Goal: Information Seeking & Learning: Learn about a topic

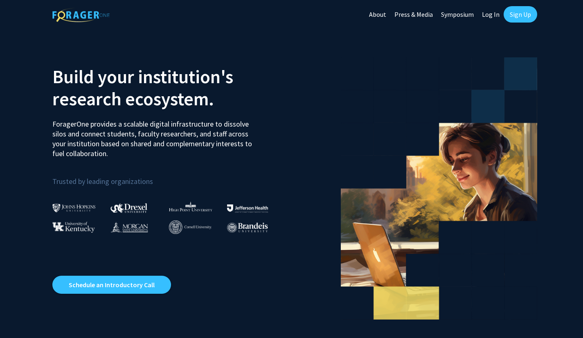
click at [489, 11] on link "Log In" at bounding box center [491, 14] width 26 height 29
select select
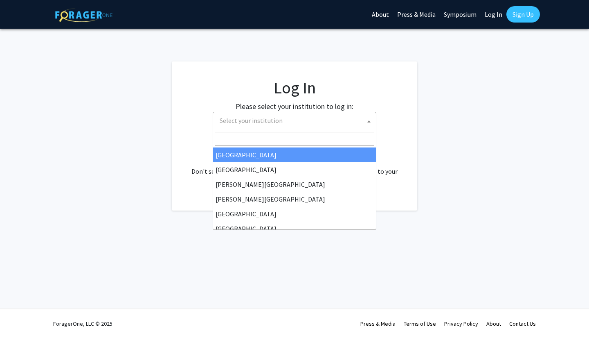
click at [341, 117] on span "Select your institution" at bounding box center [297, 120] width 160 height 17
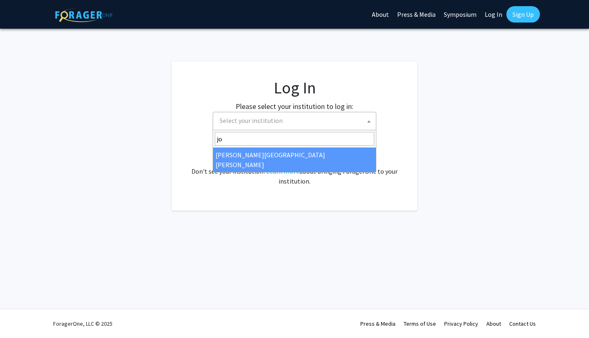
type input "jo"
select select "1"
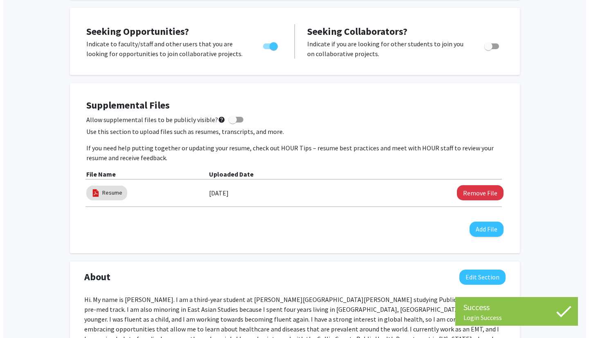
scroll to position [147, 0]
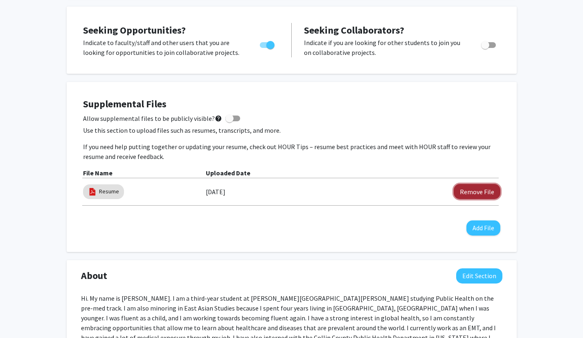
click at [468, 195] on button "Remove File" at bounding box center [477, 191] width 47 height 15
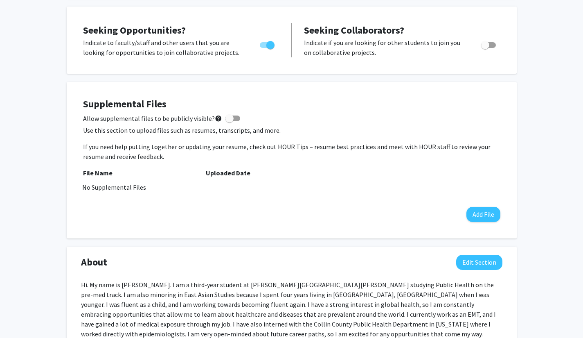
click at [483, 223] on div "Supplemental Files Allow supplemental files to be publicly visible? help Use th…" at bounding box center [292, 160] width 434 height 140
click at [481, 218] on button "Add File" at bounding box center [484, 214] width 34 height 15
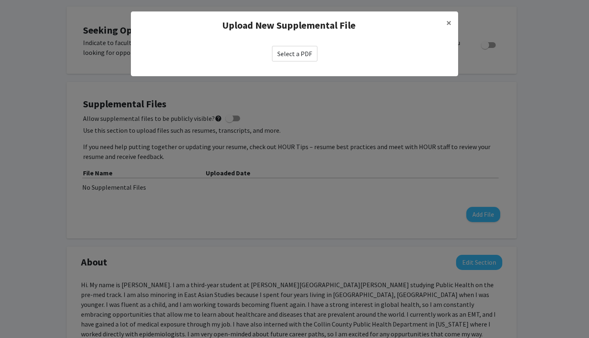
click at [293, 53] on label "Select a PDF" at bounding box center [294, 54] width 45 height 16
click at [0, 0] on input "Select a PDF" at bounding box center [0, 0] width 0 height 0
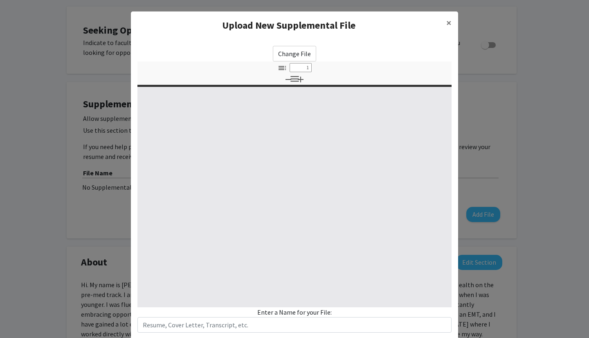
select select "custom"
type input "0"
select select "custom"
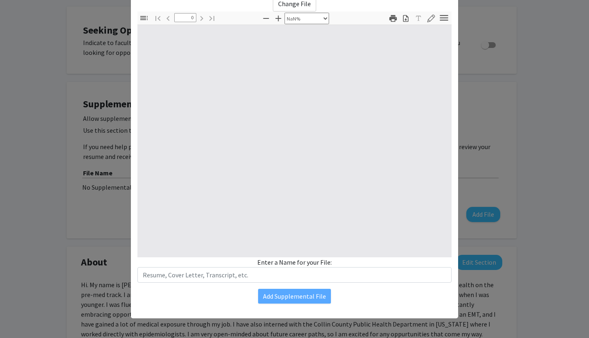
type input "1"
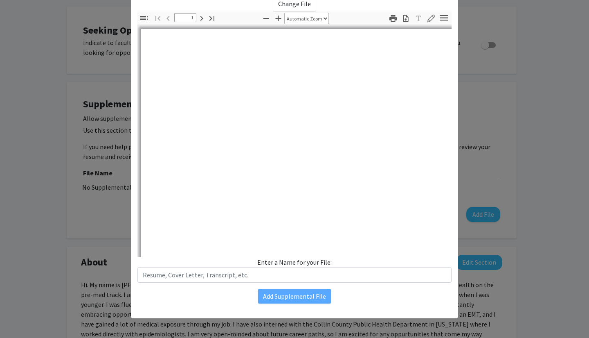
select select "auto"
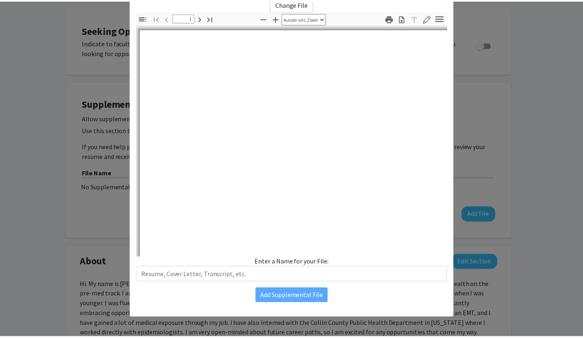
scroll to position [0, 0]
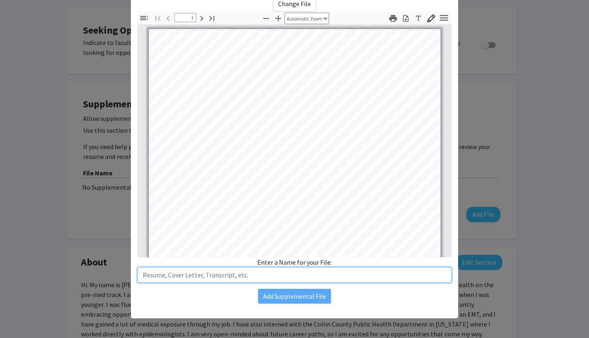
click at [274, 275] on input "text" at bounding box center [295, 275] width 314 height 16
type input "resume"
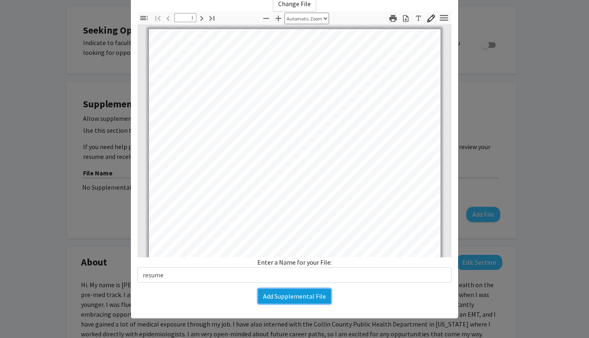
click at [278, 293] on button "Add Supplemental File" at bounding box center [294, 296] width 73 height 15
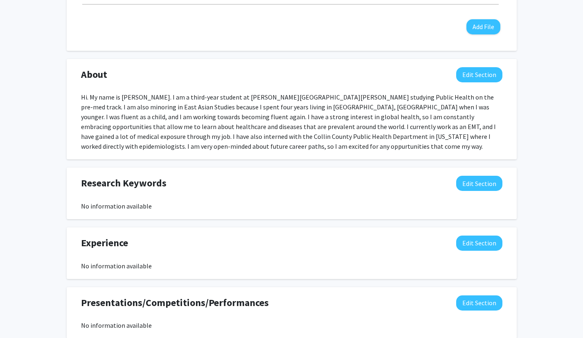
scroll to position [348, 0]
click at [466, 75] on button "Edit Section" at bounding box center [479, 75] width 46 height 15
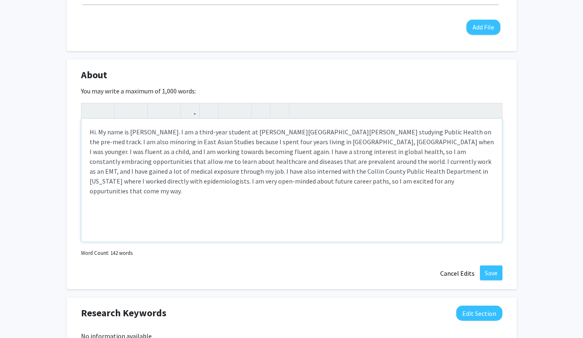
click at [200, 133] on div "Hi. My name is [PERSON_NAME]. I am a third-year student at [PERSON_NAME][GEOGRA…" at bounding box center [291, 180] width 421 height 123
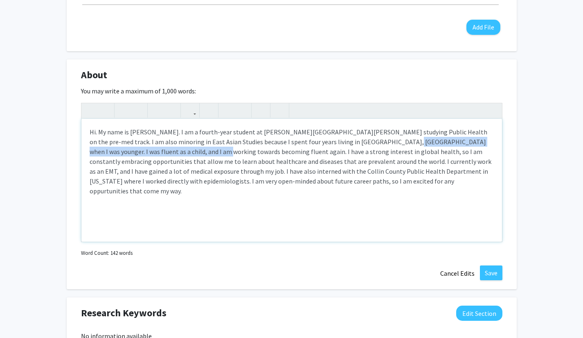
drag, startPoint x: 153, startPoint y: 150, endPoint x: 344, endPoint y: 145, distance: 191.2
click at [344, 145] on div "Hi. My name is [PERSON_NAME]. I am a fourth-year student at [PERSON_NAME][GEOGR…" at bounding box center [291, 180] width 421 height 123
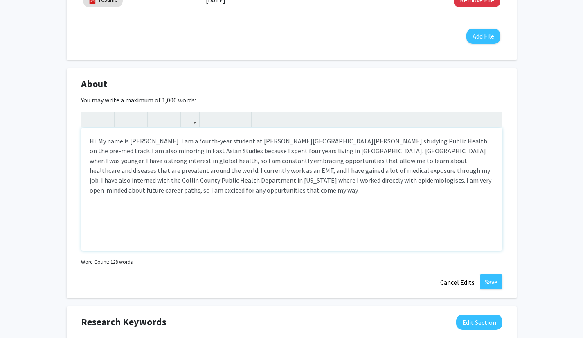
scroll to position [332, 0]
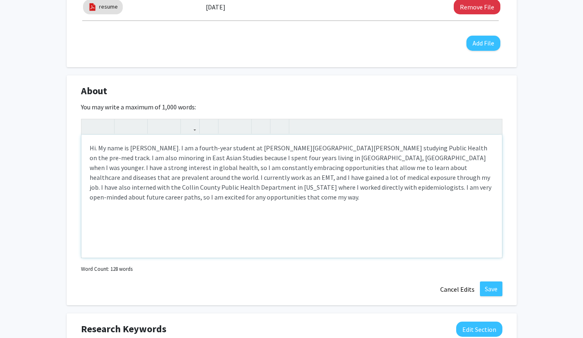
click at [173, 208] on div "Hi. My name is [PERSON_NAME]. I am a fourth-year student at [PERSON_NAME][GEOGR…" at bounding box center [291, 196] width 421 height 123
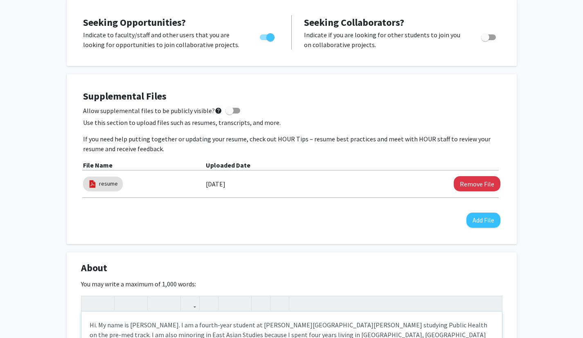
scroll to position [237, 0]
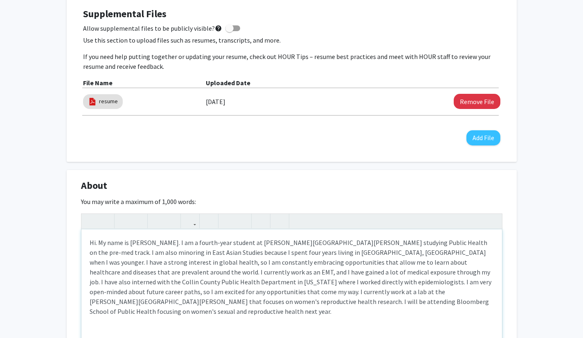
click at [244, 302] on div "Hi. My name is [PERSON_NAME]. I am a fourth-year student at [PERSON_NAME][GEOGR…" at bounding box center [291, 290] width 421 height 123
click at [264, 303] on div "Hi. My name is [PERSON_NAME]. I am a fourth-year student at [PERSON_NAME][GEOGR…" at bounding box center [291, 290] width 421 height 123
type textarea "Hi. My name is [PERSON_NAME]. I am a fourth-year student at [PERSON_NAME][GEOGR…"
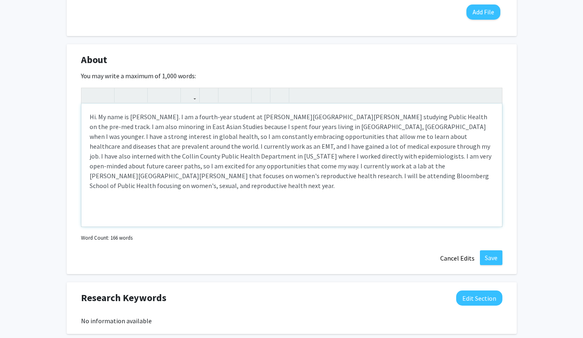
scroll to position [363, 0]
click at [488, 259] on button "Save" at bounding box center [491, 257] width 23 height 15
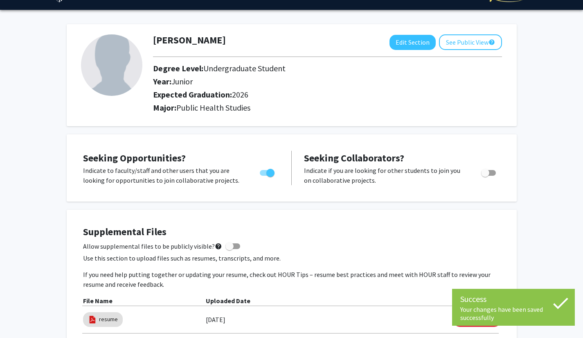
scroll to position [0, 0]
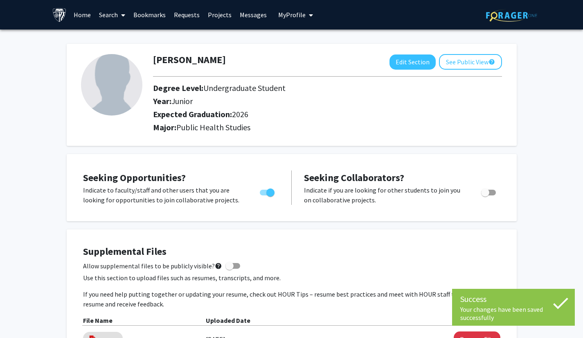
click at [219, 19] on link "Projects" at bounding box center [220, 14] width 32 height 29
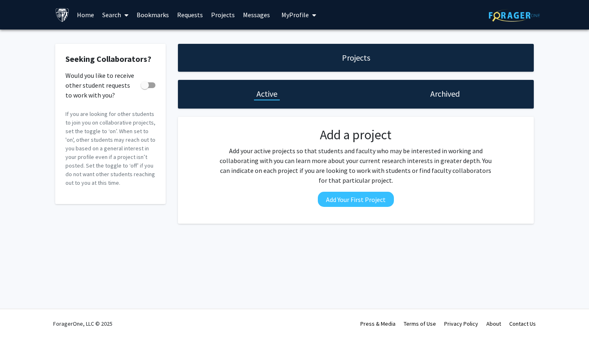
click at [83, 14] on link "Home" at bounding box center [85, 14] width 25 height 29
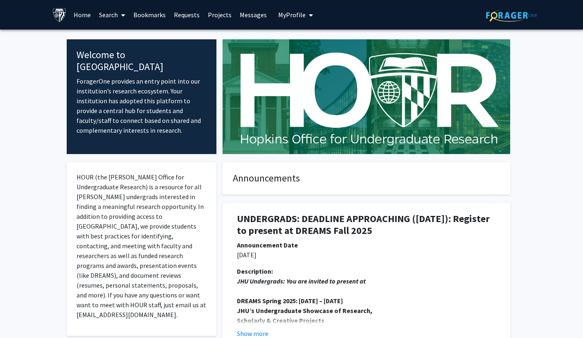
click at [107, 14] on link "Search" at bounding box center [112, 14] width 34 height 29
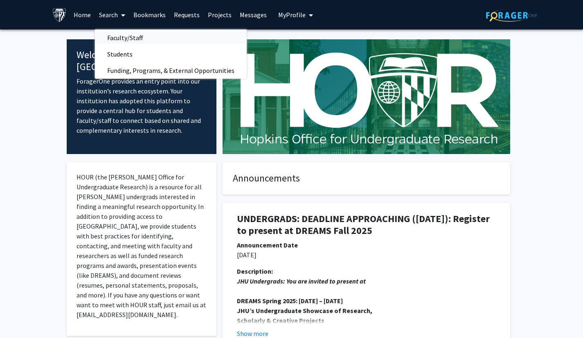
click at [122, 33] on span "Faculty/Staff" at bounding box center [125, 37] width 60 height 16
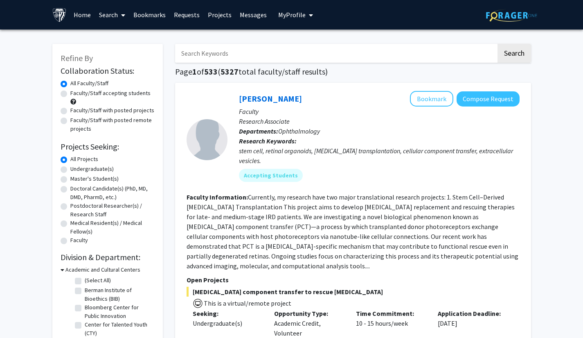
click at [114, 10] on link "Search" at bounding box center [112, 14] width 34 height 29
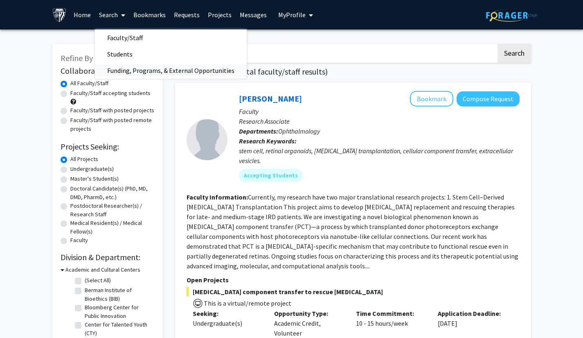
click at [141, 75] on span "Funding, Programs, & External Opportunities" at bounding box center [171, 70] width 152 height 16
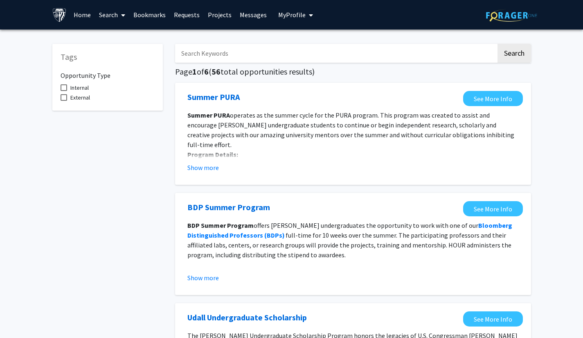
click at [117, 19] on link "Search" at bounding box center [112, 14] width 34 height 29
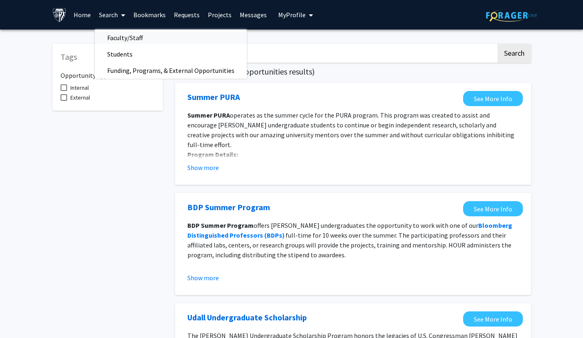
click at [118, 35] on span "Faculty/Staff" at bounding box center [125, 37] width 60 height 16
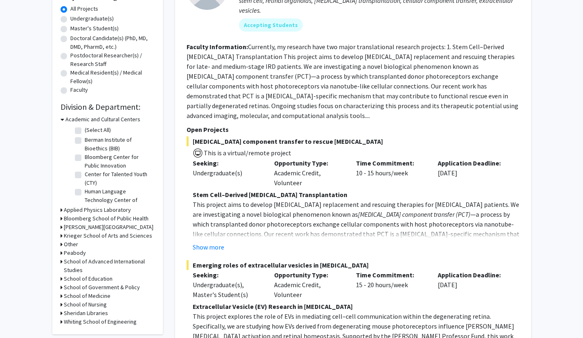
scroll to position [27, 0]
click at [130, 217] on h3 "Bloomberg School of Public Health" at bounding box center [106, 218] width 85 height 9
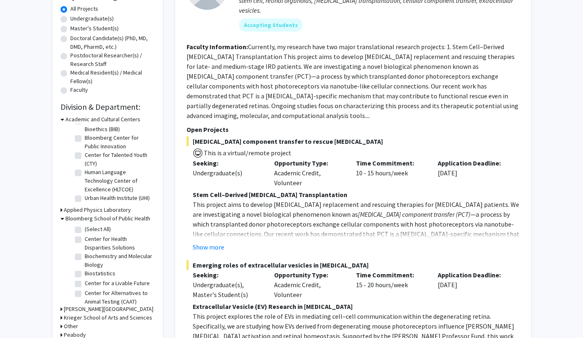
click at [103, 226] on label "(Select All)" at bounding box center [98, 229] width 26 height 9
click at [90, 226] on input "(Select All)" at bounding box center [87, 227] width 5 height 5
checkbox input "true"
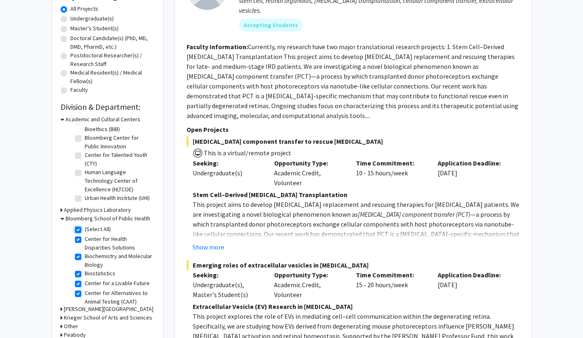
checkbox input "true"
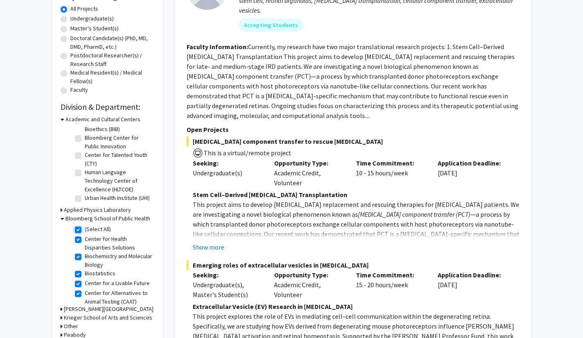
checkbox input "true"
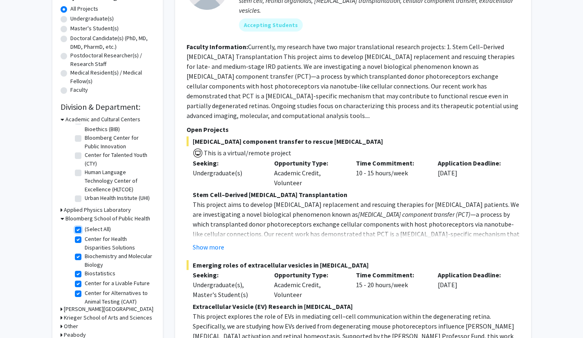
checkbox input "true"
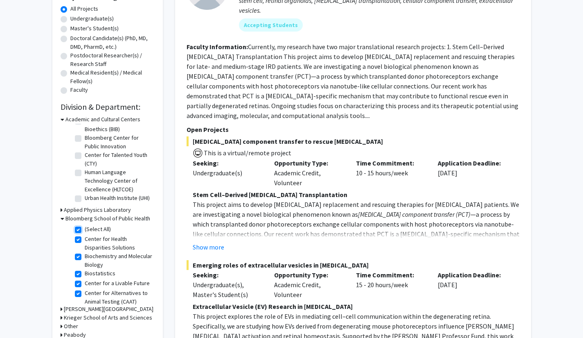
checkbox input "true"
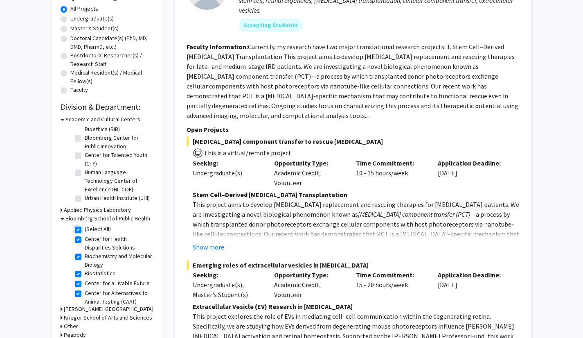
checkbox input "true"
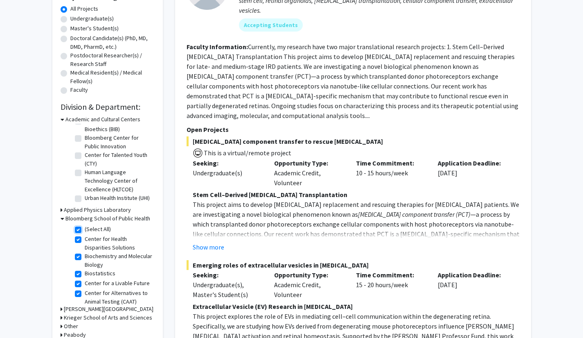
checkbox input "true"
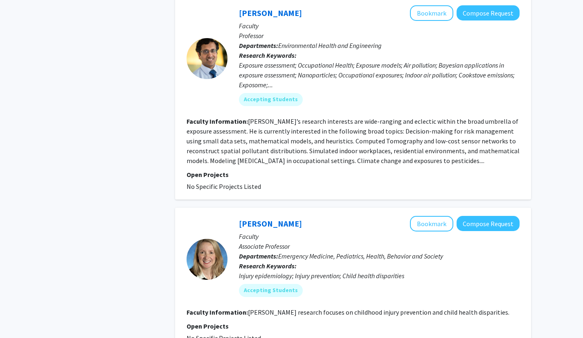
scroll to position [2357, 0]
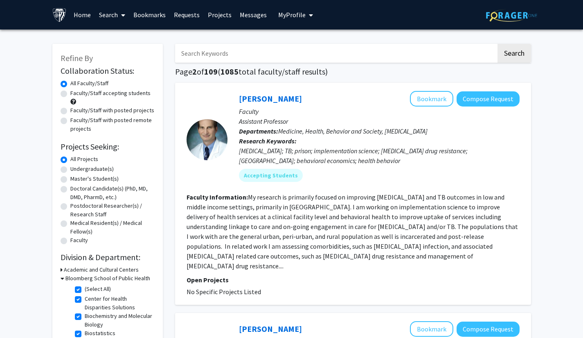
click at [98, 170] on label "Undergraduate(s)" at bounding box center [91, 169] width 43 height 9
click at [76, 170] on input "Undergraduate(s)" at bounding box center [72, 167] width 5 height 5
radio input "true"
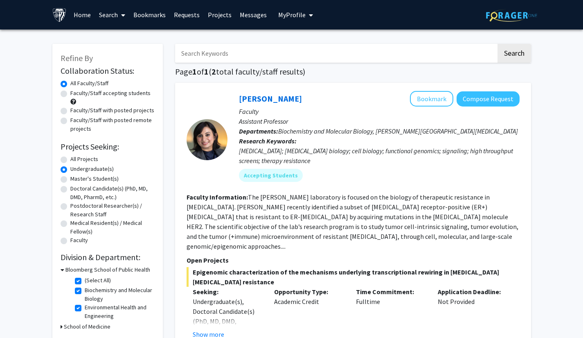
click at [113, 109] on label "Faculty/Staff with posted projects" at bounding box center [112, 110] width 84 height 9
click at [76, 109] on input "Faculty/Staff with posted projects" at bounding box center [72, 108] width 5 height 5
radio input "true"
click at [85, 280] on label "(Select All)" at bounding box center [98, 280] width 26 height 9
click at [85, 280] on input "(Select All)" at bounding box center [87, 278] width 5 height 5
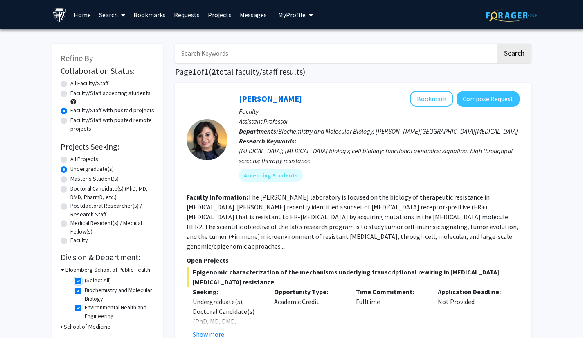
checkbox input "false"
